Goal: Navigation & Orientation: Find specific page/section

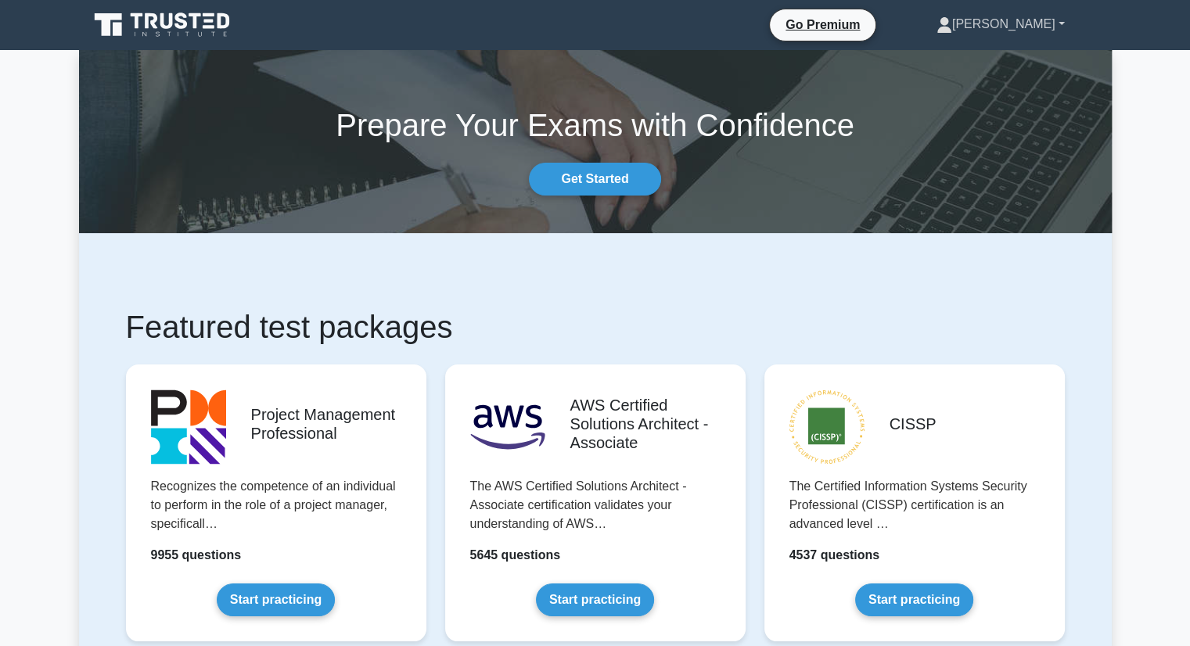
click at [1027, 20] on link "[PERSON_NAME]" at bounding box center [1000, 24] width 203 height 31
click at [1021, 64] on link "Profile" at bounding box center [962, 61] width 124 height 25
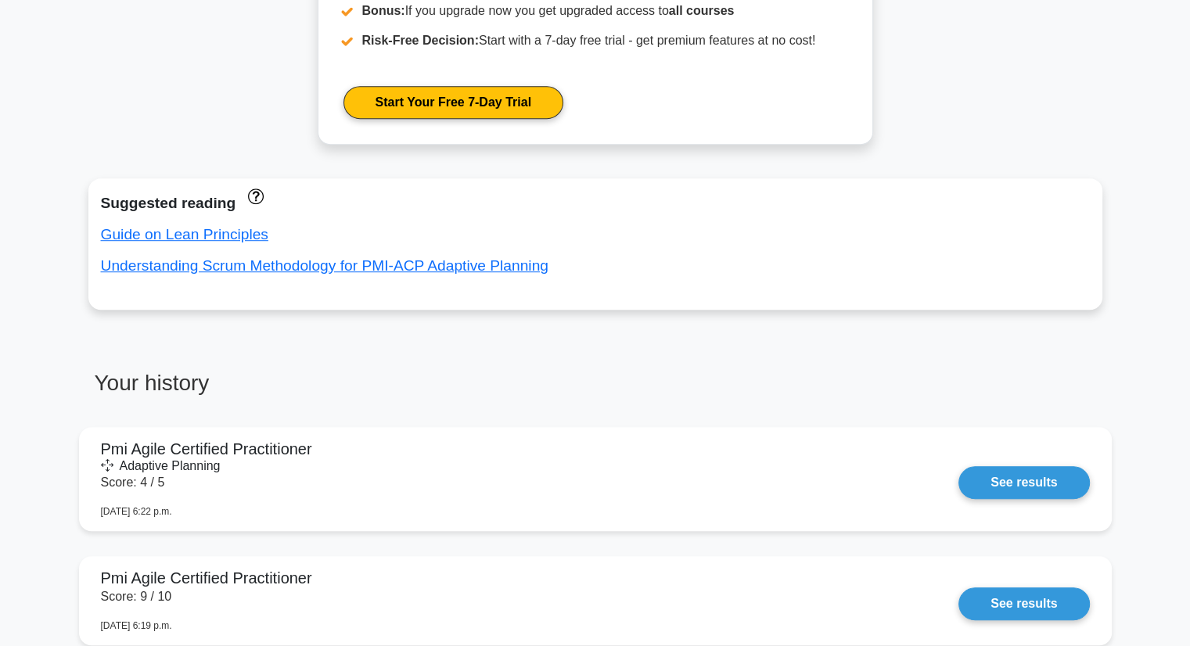
scroll to position [939, 0]
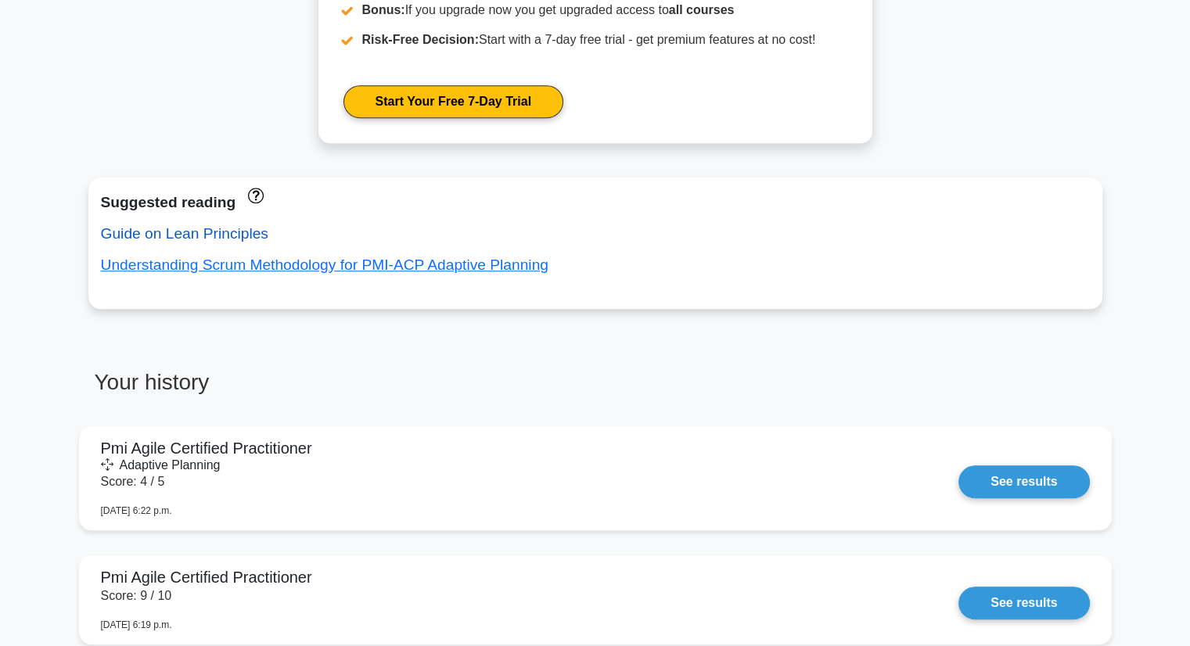
click at [208, 236] on link "Guide on Lean Principles" at bounding box center [184, 233] width 167 height 16
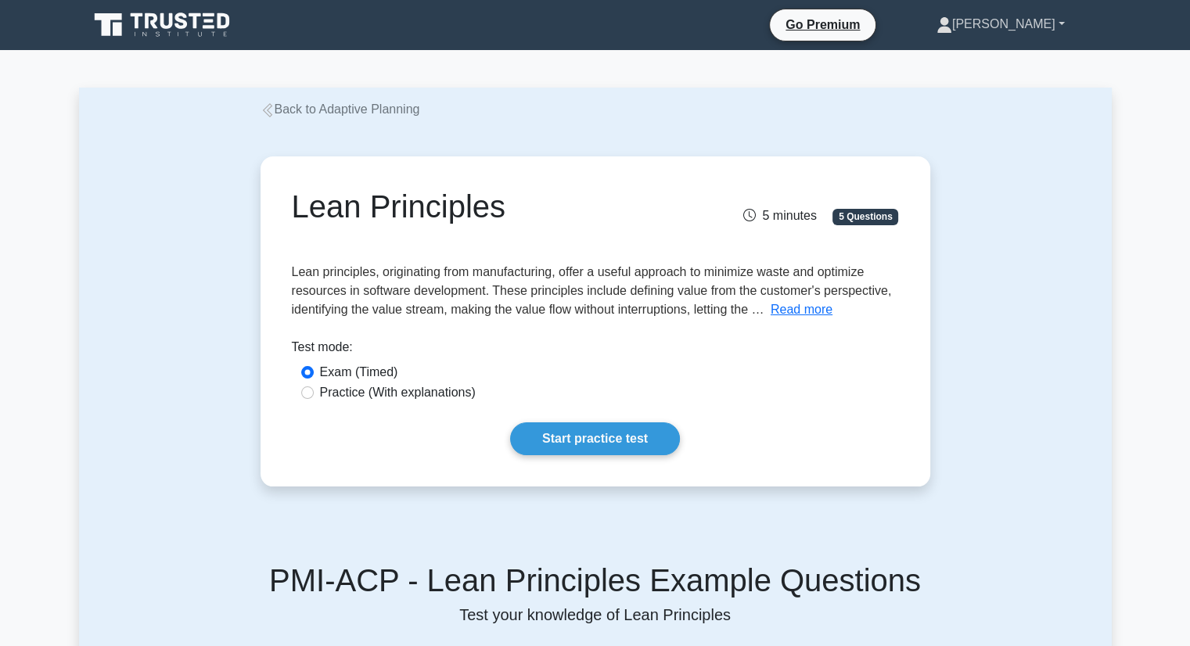
click at [1064, 22] on link "[PERSON_NAME]" at bounding box center [1000, 24] width 203 height 31
click at [1002, 63] on link "Profile" at bounding box center [962, 61] width 124 height 25
